Goal: Task Accomplishment & Management: Use online tool/utility

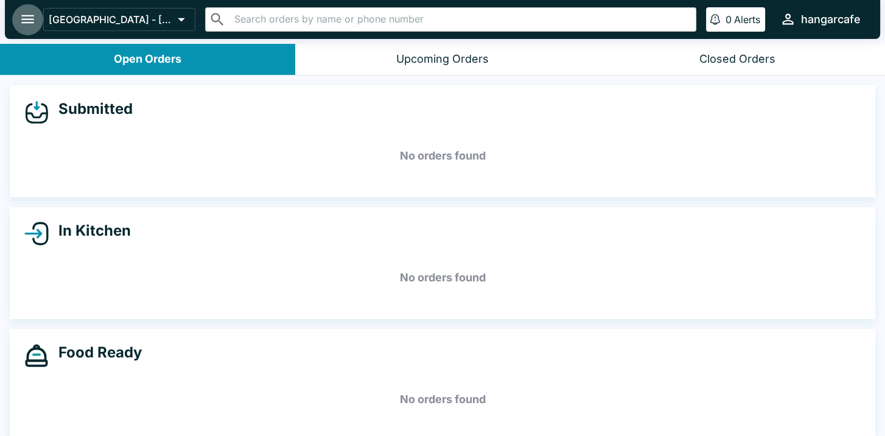
click at [26, 19] on icon "open drawer" at bounding box center [27, 19] width 13 height 9
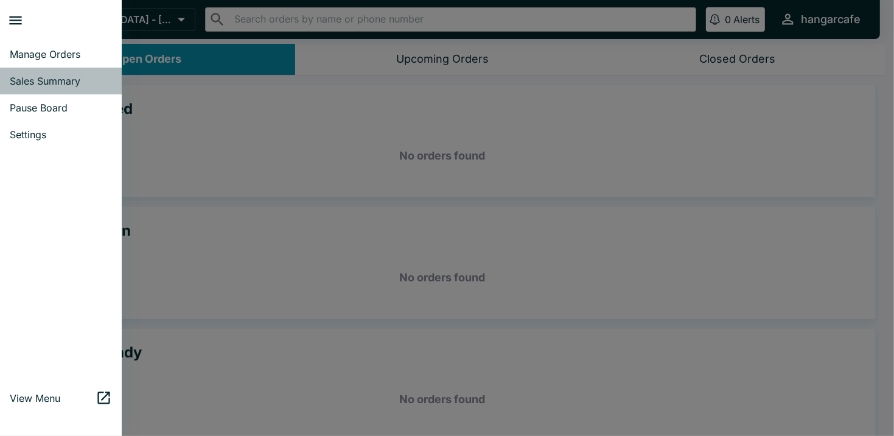
click at [49, 78] on span "Sales Summary" at bounding box center [61, 81] width 102 height 12
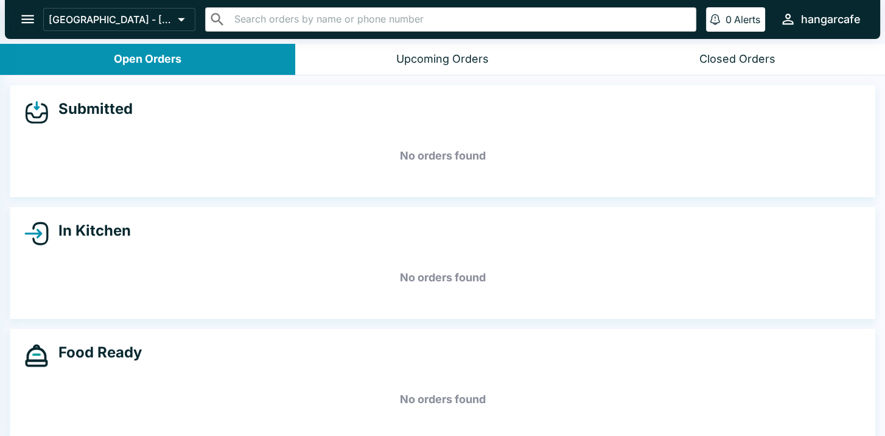
select select "03:00"
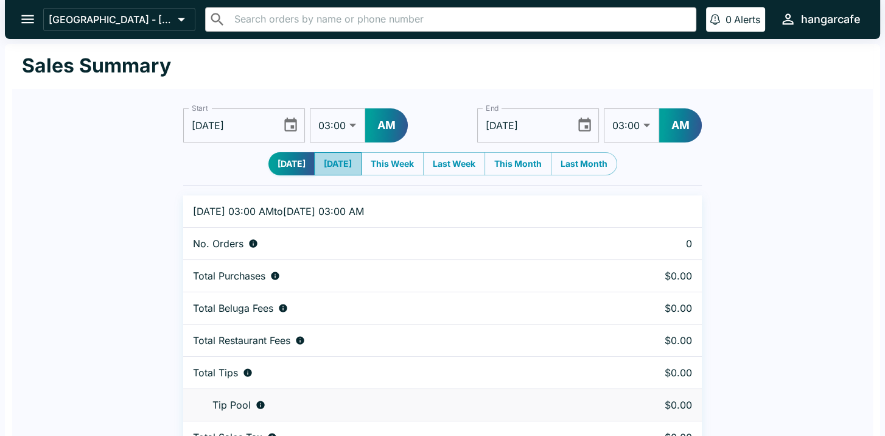
click at [338, 165] on button "[DATE]" at bounding box center [337, 163] width 47 height 23
type input "[DATE]"
